Goal: Information Seeking & Learning: Learn about a topic

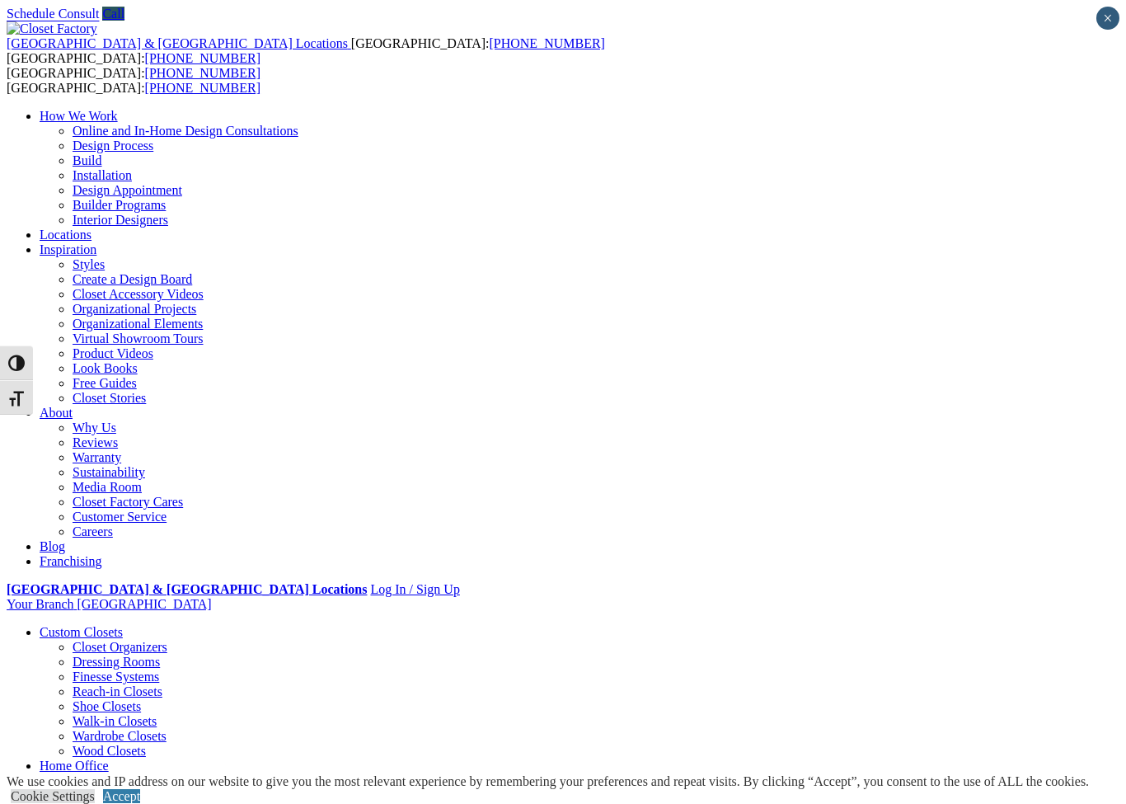
click at [207, 803] on link "[PERSON_NAME] Beds" at bounding box center [140, 810] width 134 height 14
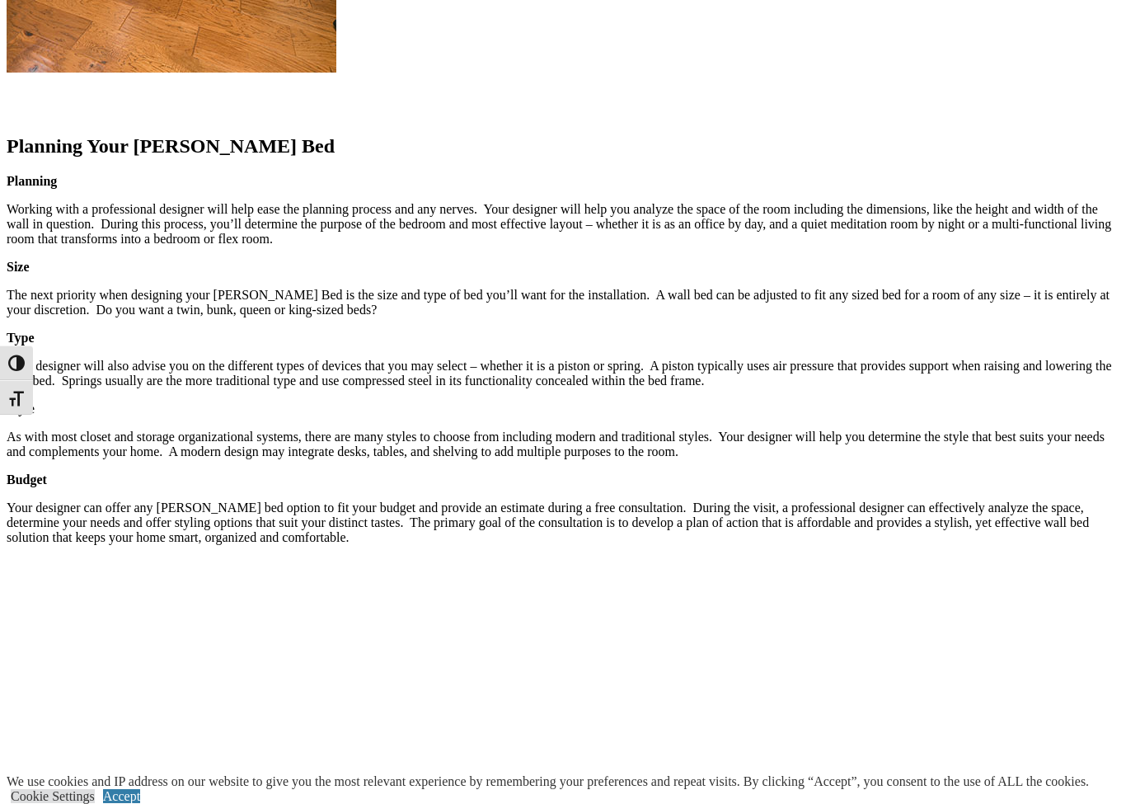
scroll to position [2090, 0]
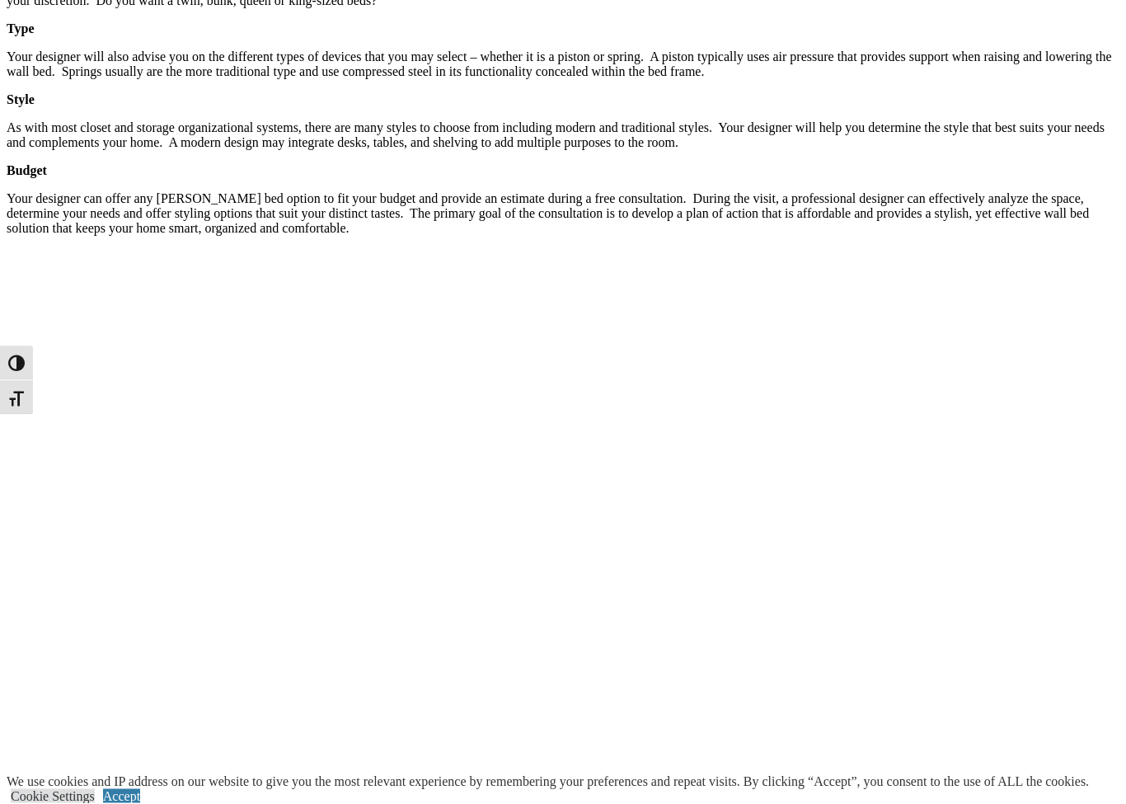
scroll to position [2409, 0]
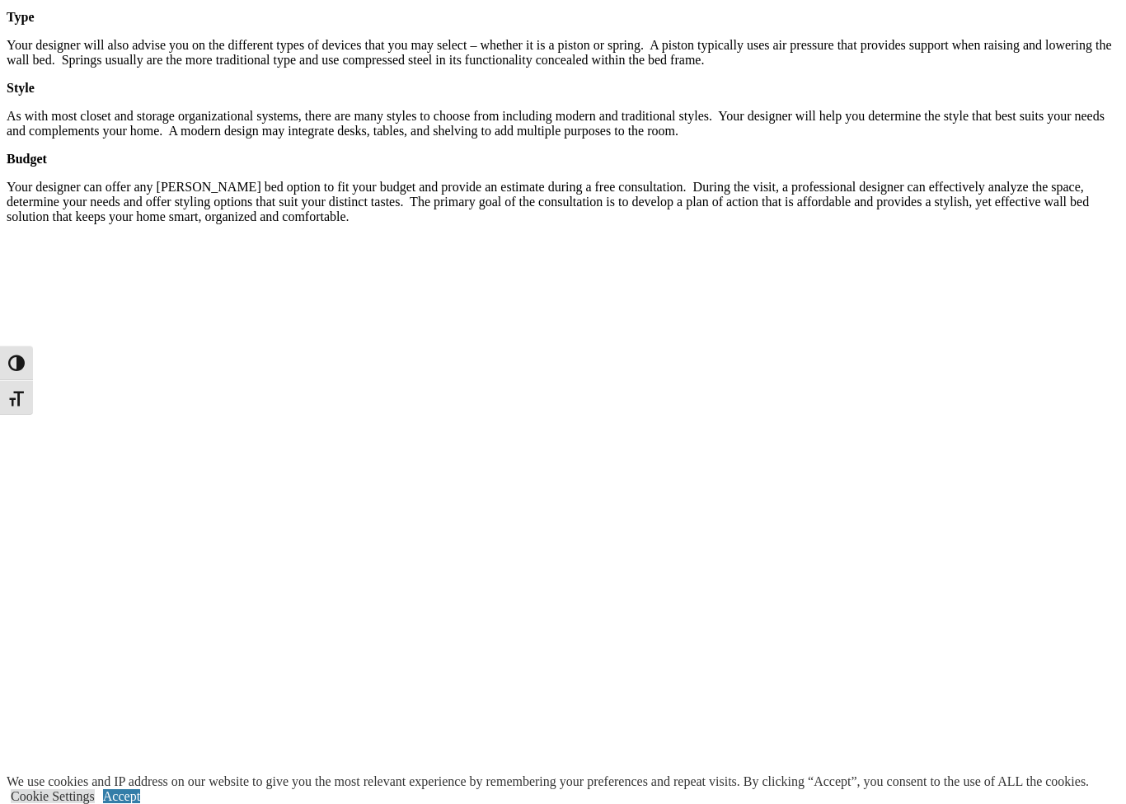
click at [140, 789] on link "Accept" at bounding box center [121, 796] width 37 height 14
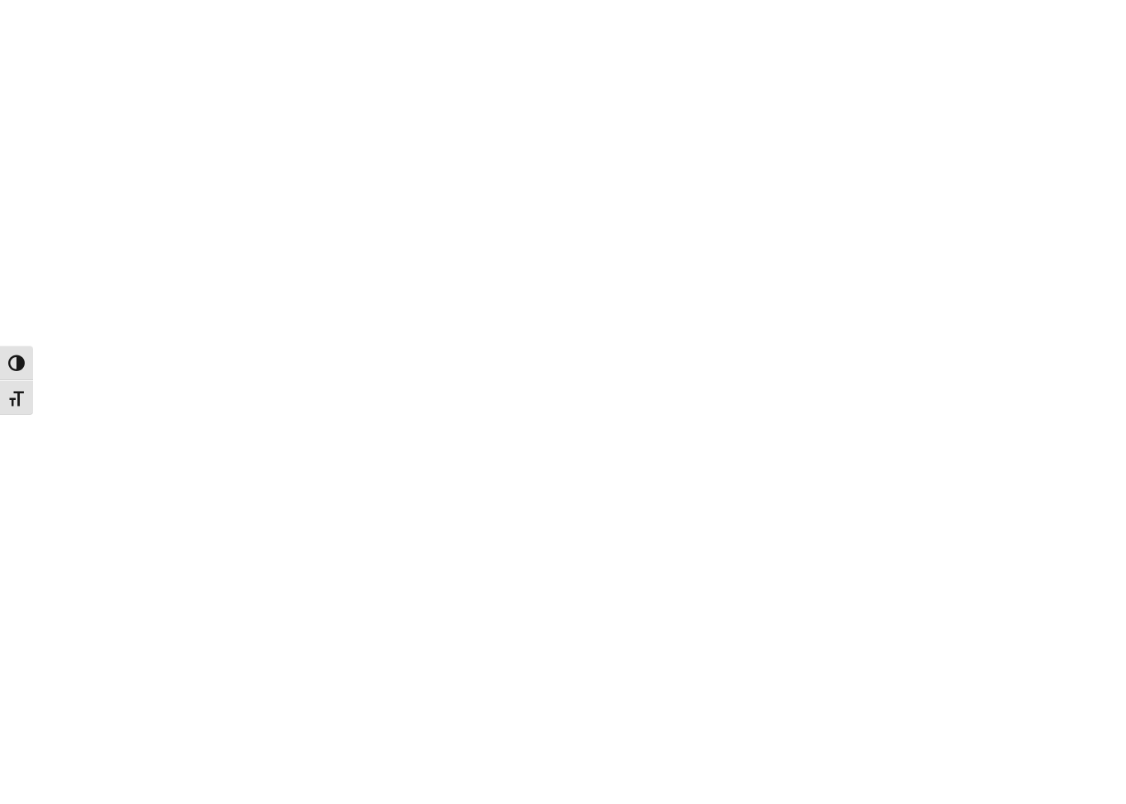
scroll to position [3145, 0]
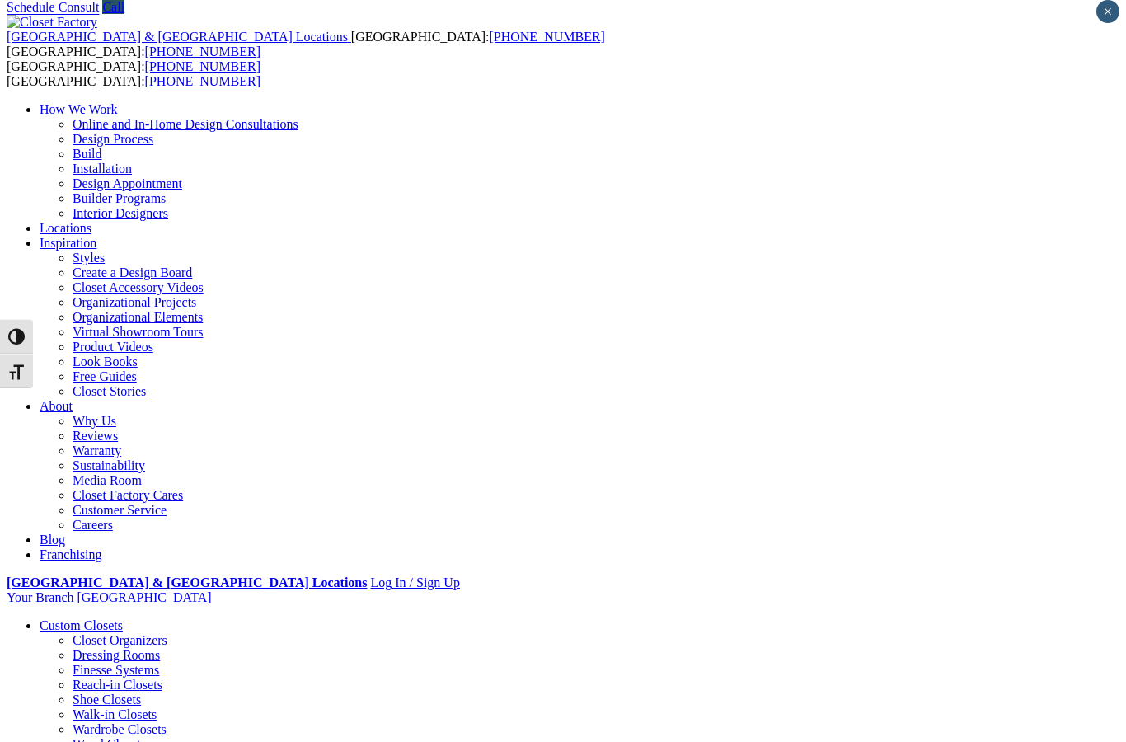
scroll to position [0, 0]
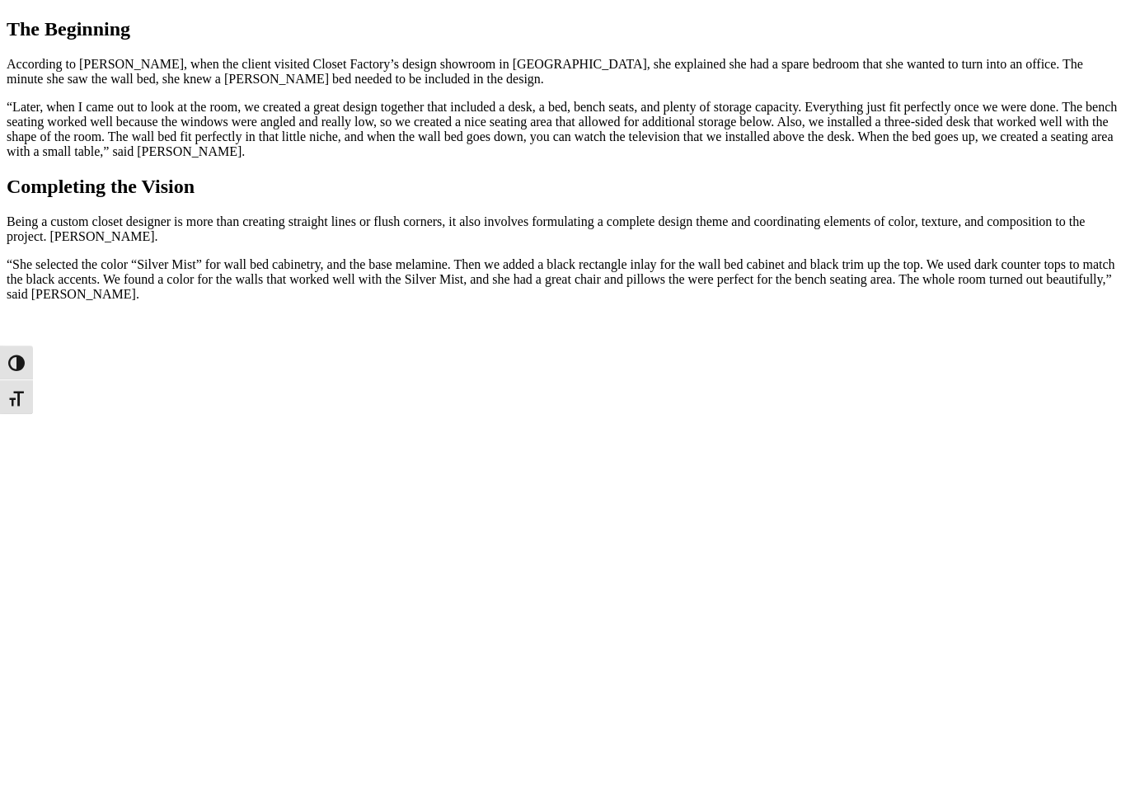
scroll to position [2219, 0]
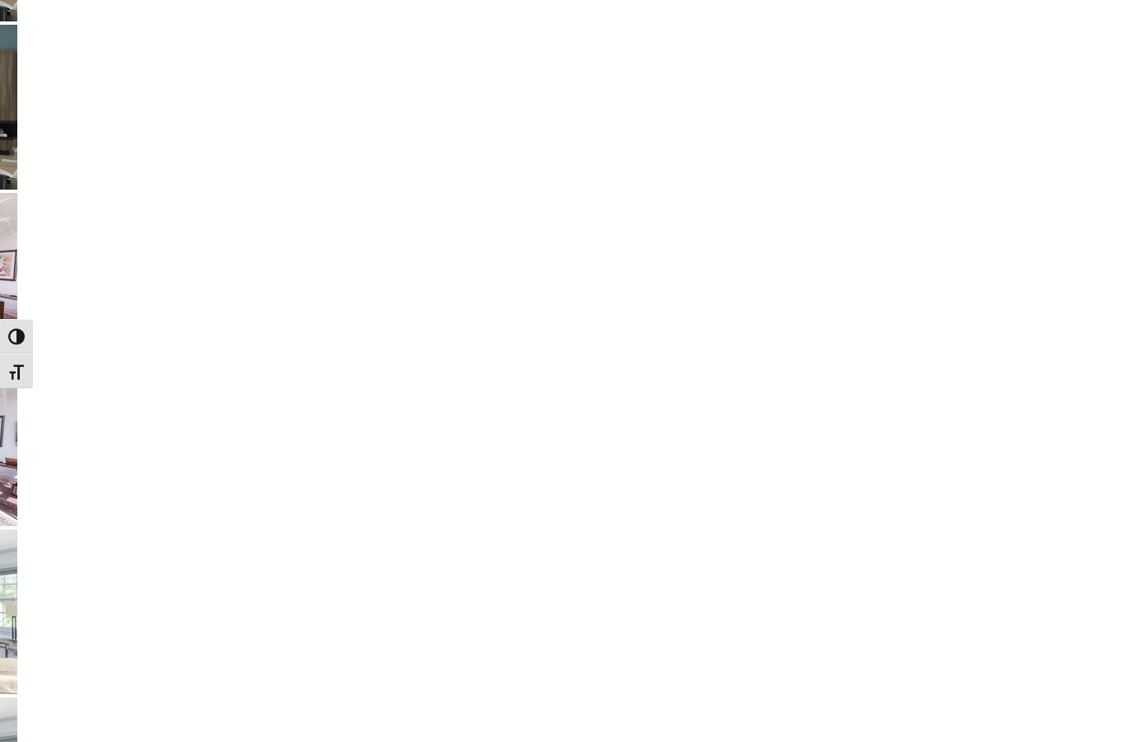
scroll to position [3255, 0]
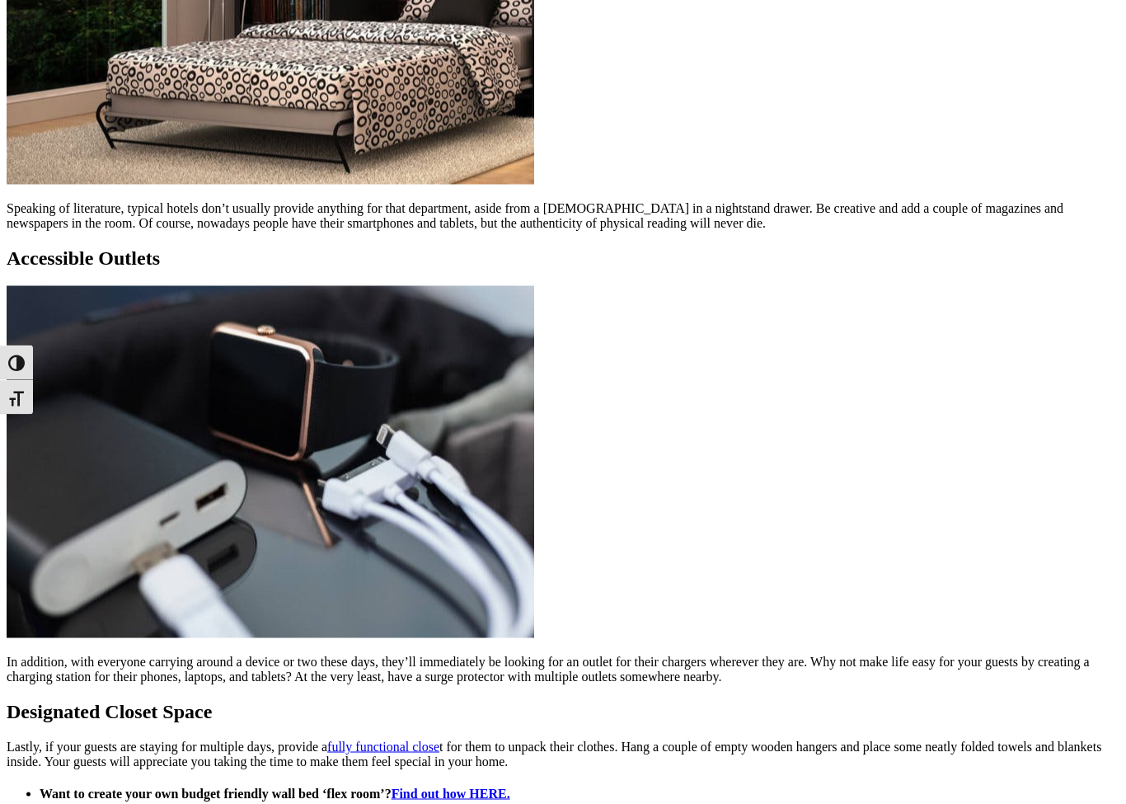
scroll to position [2380, 0]
